Goal: Task Accomplishment & Management: Complete application form

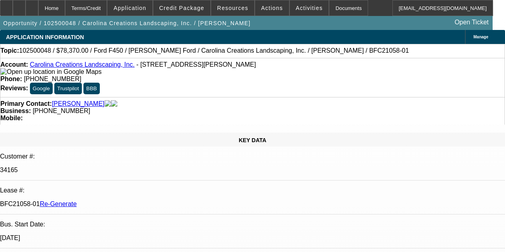
select select "4"
select select "0"
select select "0.1"
select select "4"
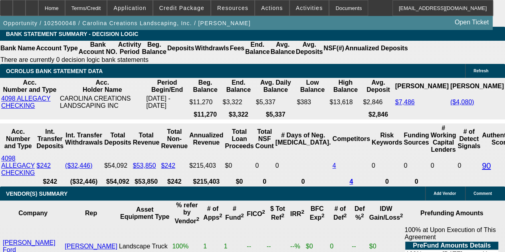
scroll to position [1582, 0]
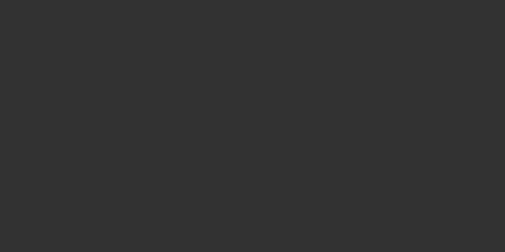
radio input "true"
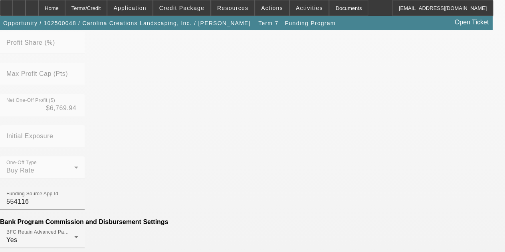
scroll to position [279, 0]
click at [168, 166] on mat-option "No" at bounding box center [194, 159] width 105 height 19
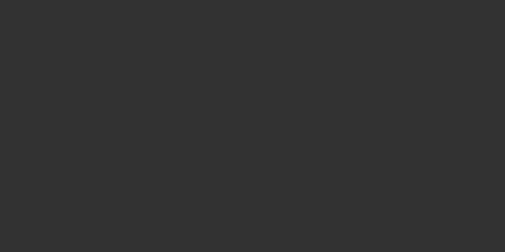
radio input "true"
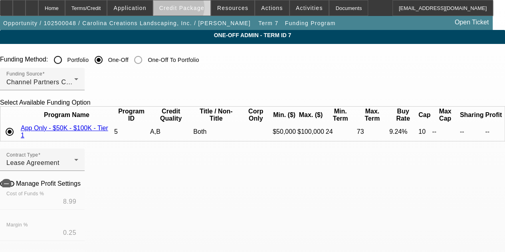
click at [189, 9] on span "Credit Package" at bounding box center [181, 8] width 45 height 6
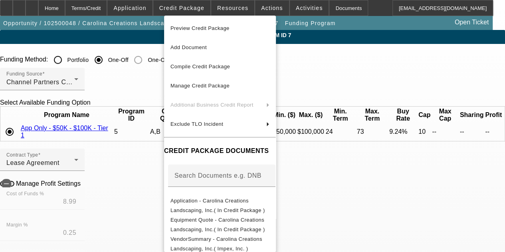
click at [230, 4] on div at bounding box center [252, 126] width 505 height 252
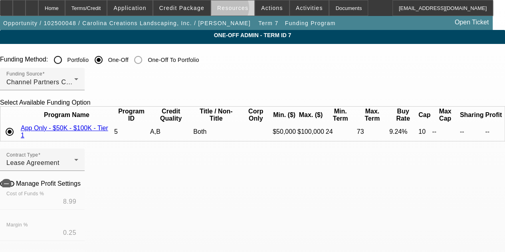
click at [230, 10] on span "Resources" at bounding box center [232, 8] width 31 height 6
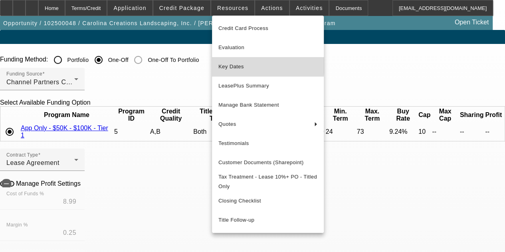
click at [225, 63] on span "Key Dates" at bounding box center [267, 67] width 99 height 10
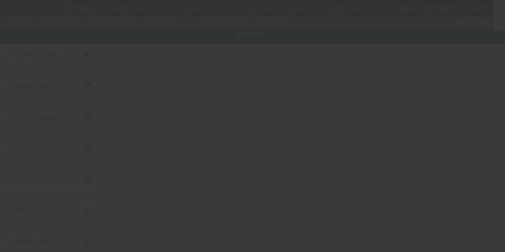
type input "10/2/2025"
type input "10/7/2025"
type input "10/9/2025"
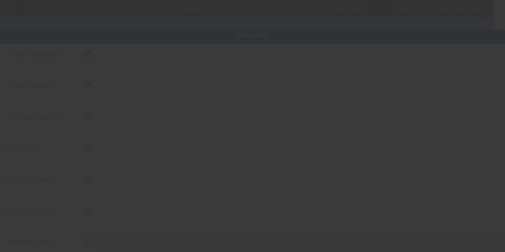
type input "10/10/2025"
type input "10/14/2025"
type input "11/1/2025"
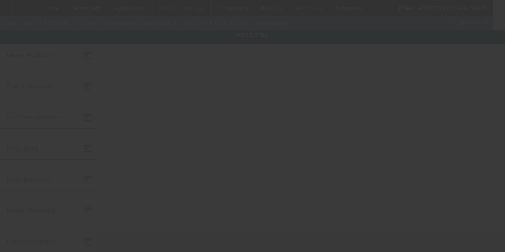
type input "12/1/2025"
type input "10/16/2025"
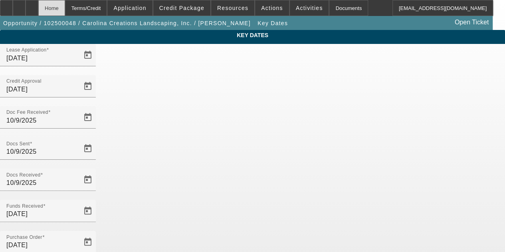
click at [65, 8] on div "Home" at bounding box center [51, 8] width 27 height 16
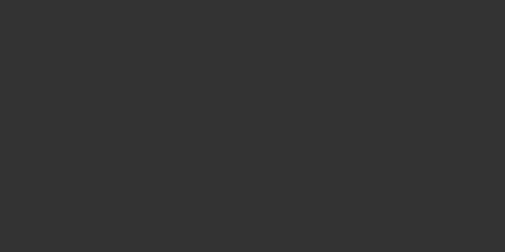
select select "4"
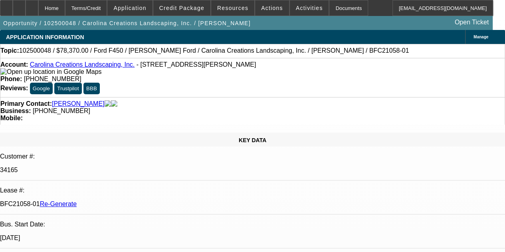
select select "0"
select select "0.1"
select select "4"
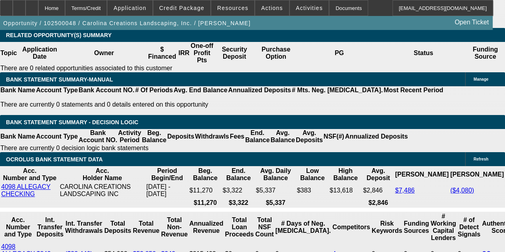
scroll to position [1500, 0]
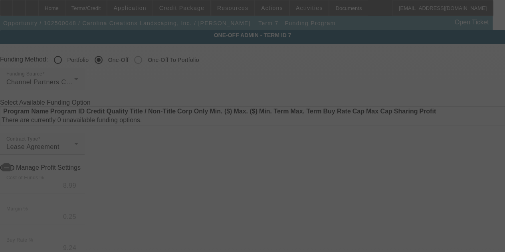
radio input "true"
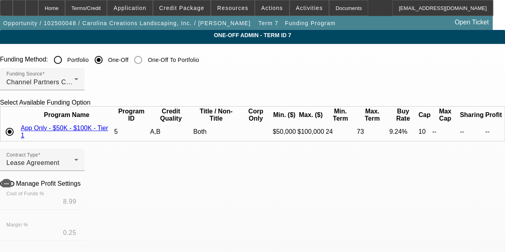
click at [350, 149] on div "Funding Source Channel Partners Capital LLC (EF) Select Available Funding Optio…" at bounding box center [252, 108] width 505 height 81
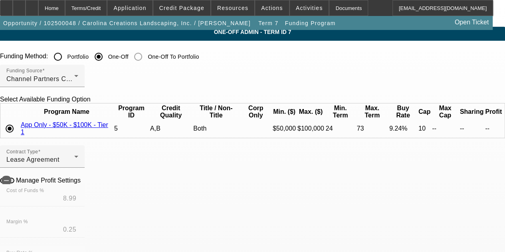
scroll to position [4, 0]
